Goal: Task Accomplishment & Management: Manage account settings

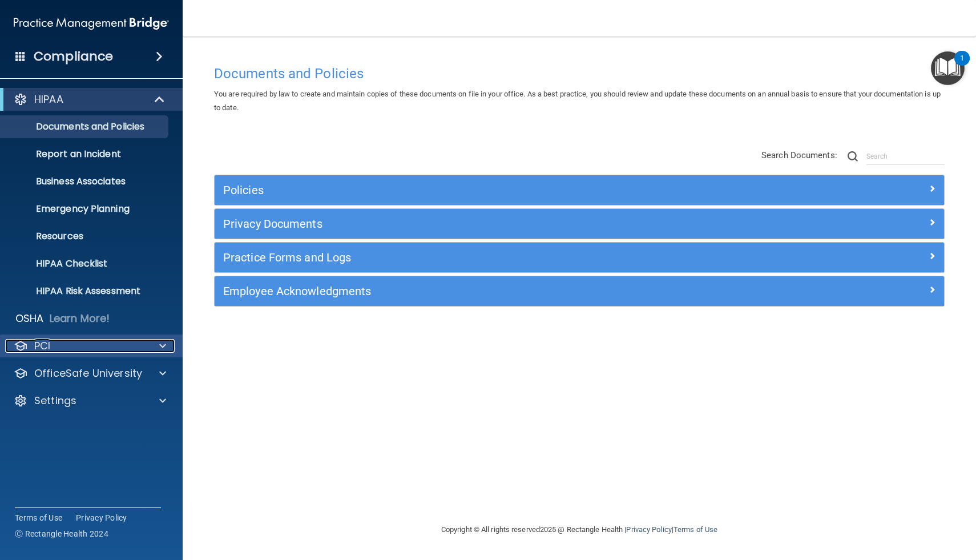
click at [55, 345] on div "PCI" at bounding box center [76, 346] width 142 height 14
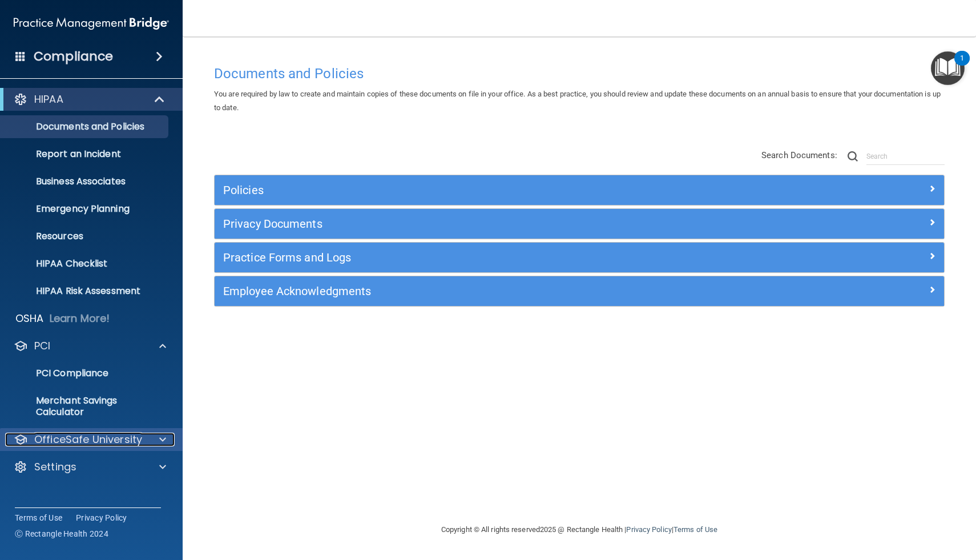
click at [66, 436] on p "OfficeSafe University" at bounding box center [88, 440] width 108 height 14
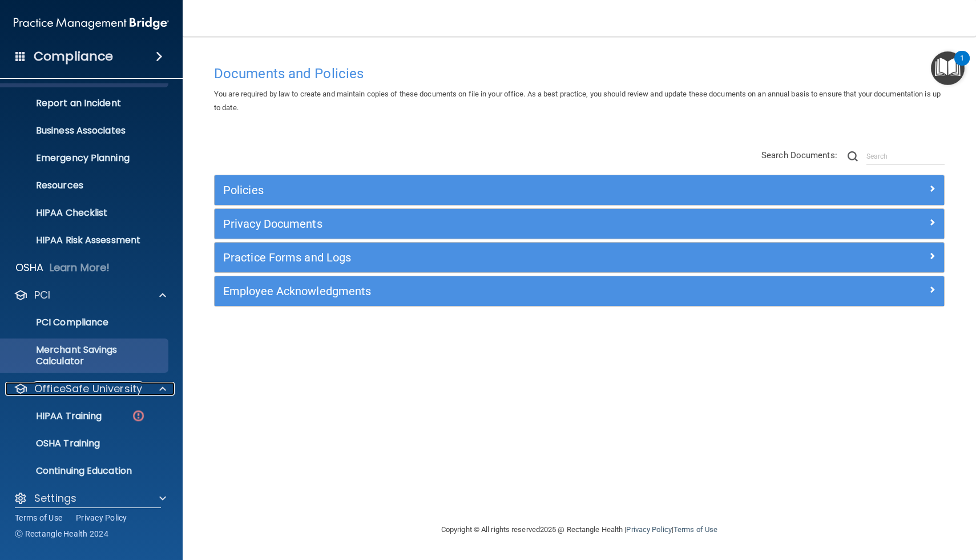
scroll to position [62, 0]
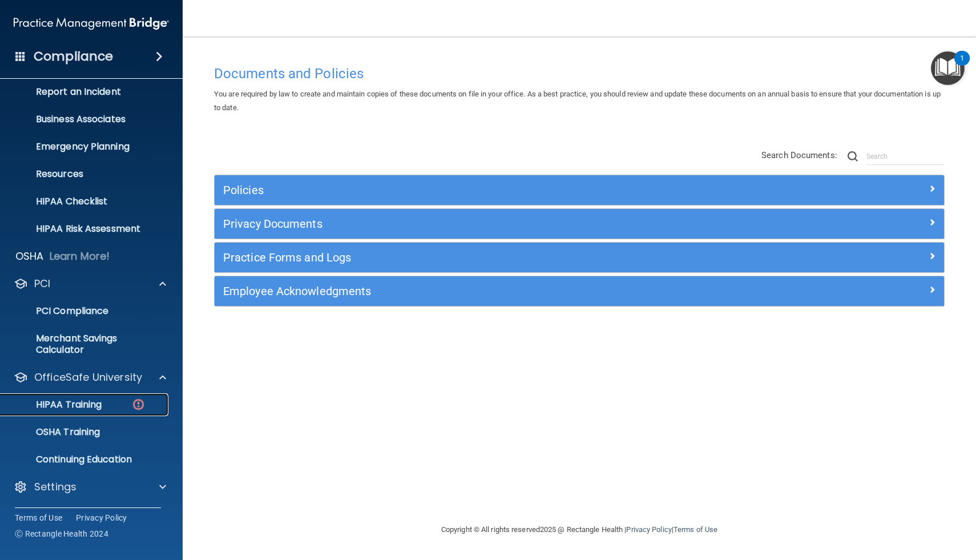
click at [67, 401] on p "HIPAA Training" at bounding box center [54, 404] width 94 height 11
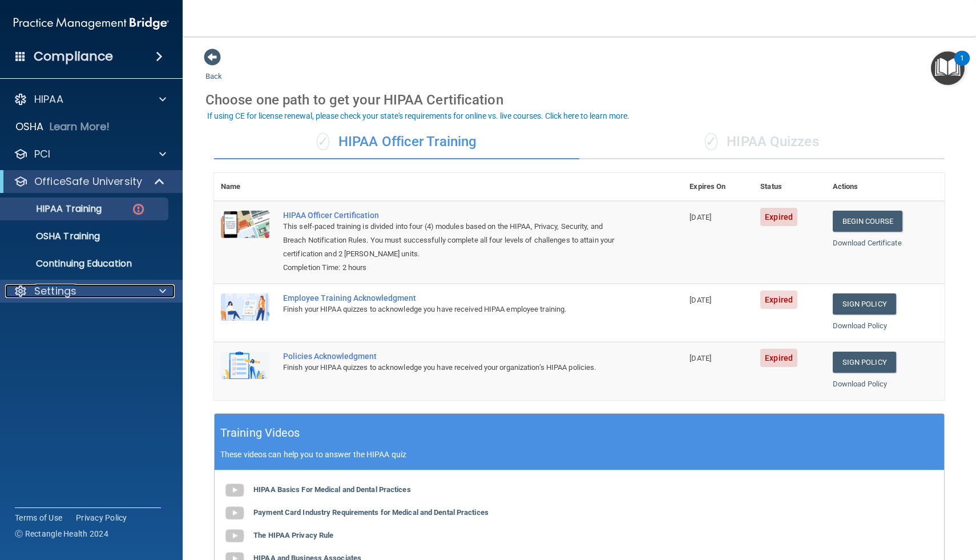
click at [72, 294] on p "Settings" at bounding box center [55, 291] width 42 height 14
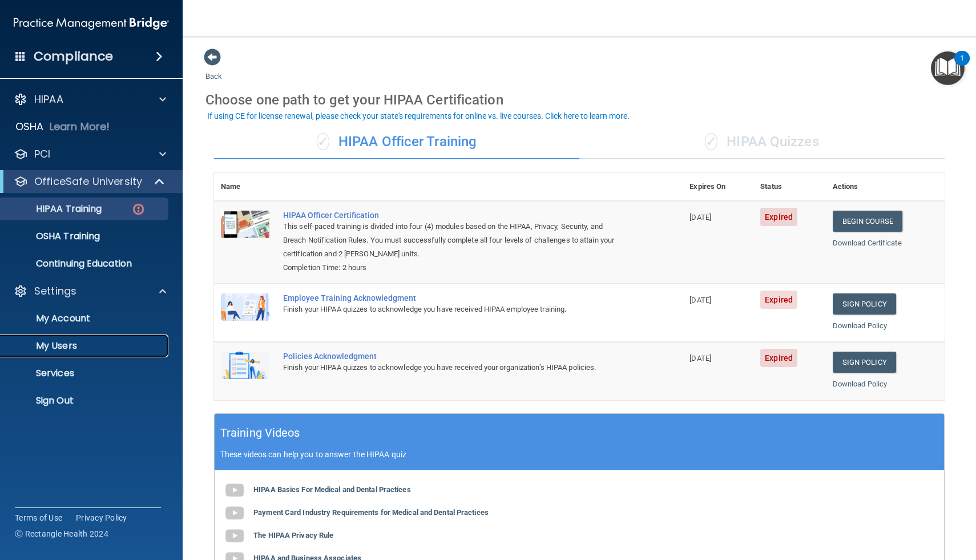
click at [65, 353] on link "My Users" at bounding box center [79, 346] width 180 height 23
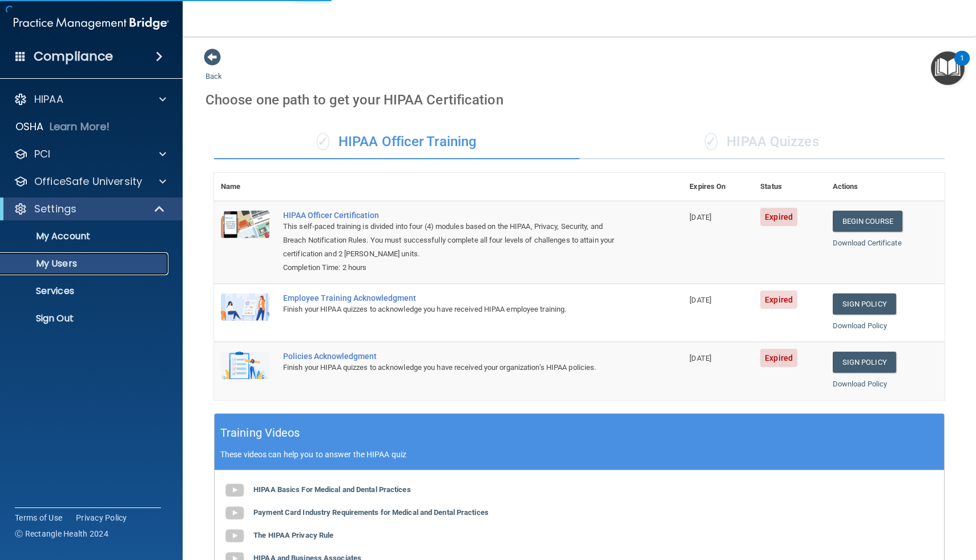
select select "20"
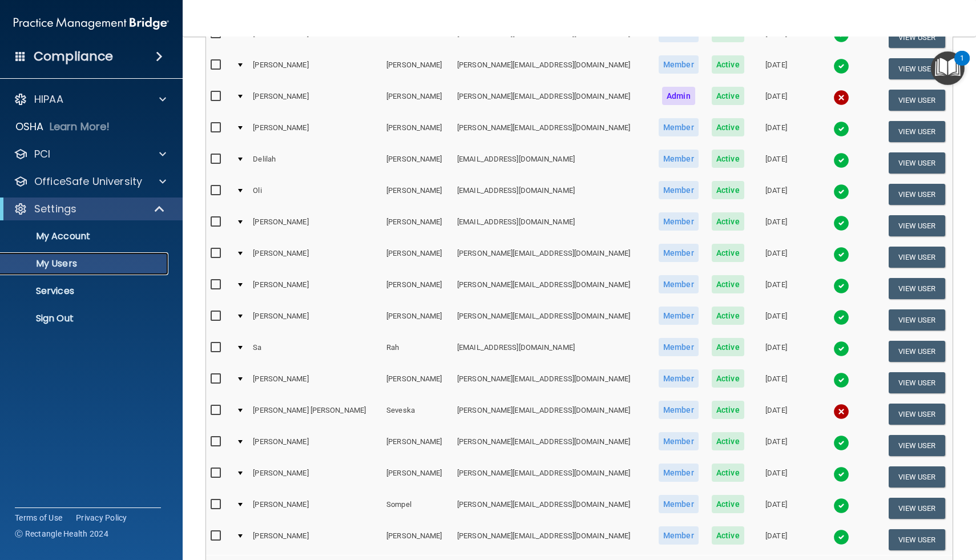
scroll to position [250, 0]
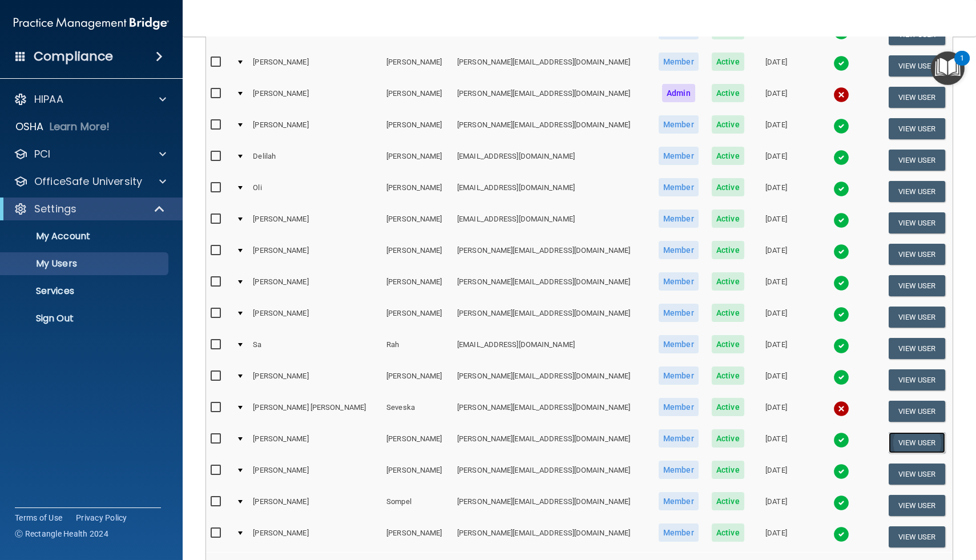
click at [906, 448] on button "View User" at bounding box center [917, 442] width 57 height 21
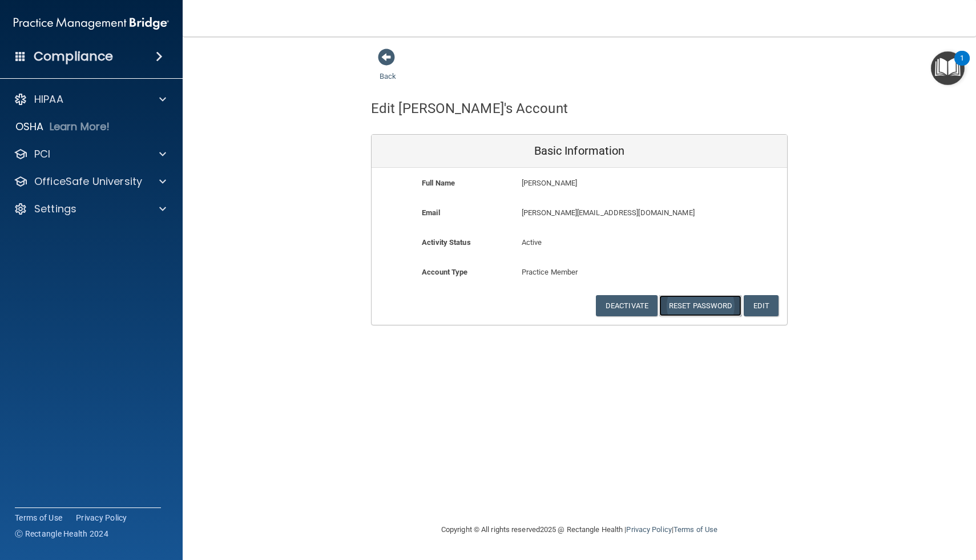
click at [697, 306] on button "Reset Password" at bounding box center [701, 305] width 82 height 21
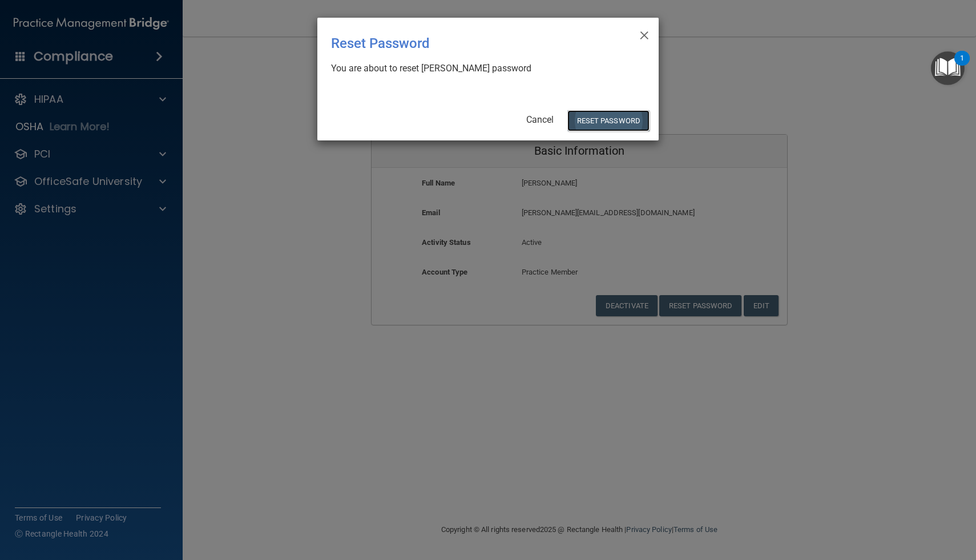
click at [601, 124] on button "Reset Password" at bounding box center [609, 120] width 82 height 21
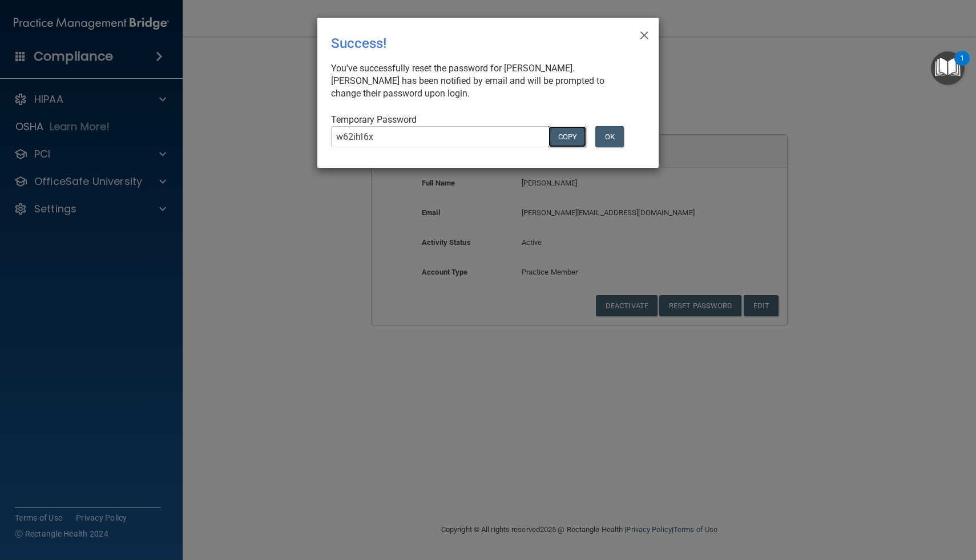
click at [563, 139] on button "COPY" at bounding box center [568, 136] width 38 height 21
click at [645, 34] on span "×" at bounding box center [645, 33] width 10 height 23
